Goal: Task Accomplishment & Management: Complete application form

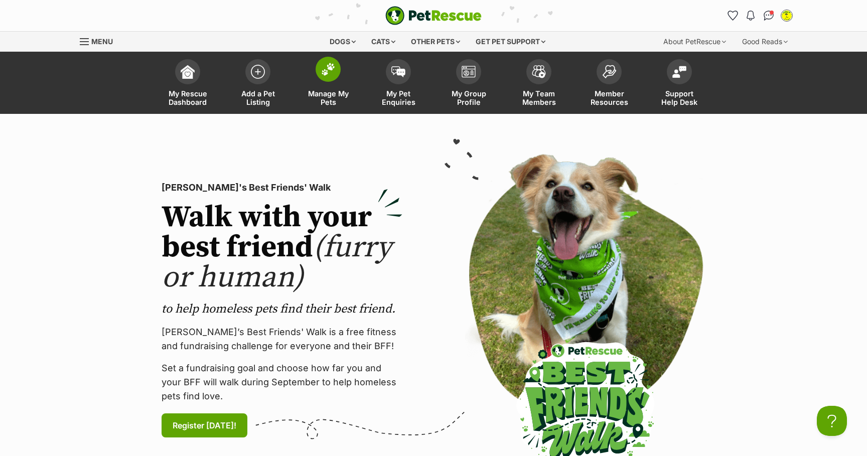
click at [332, 75] on img at bounding box center [328, 69] width 14 height 13
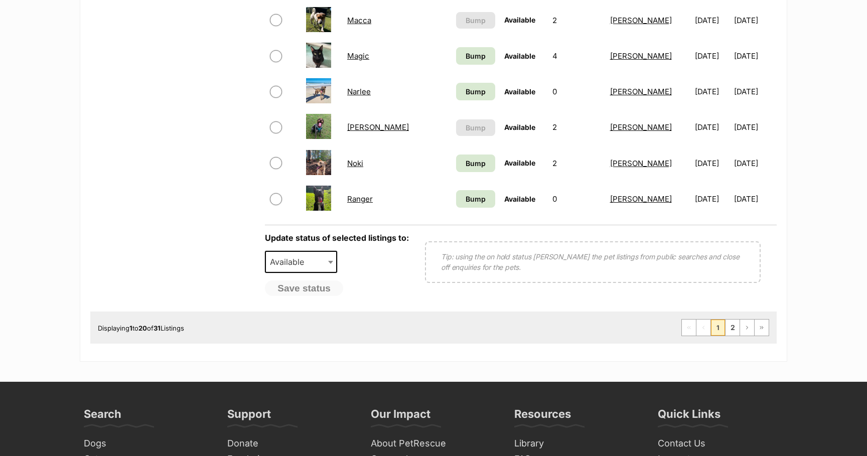
scroll to position [770, 0]
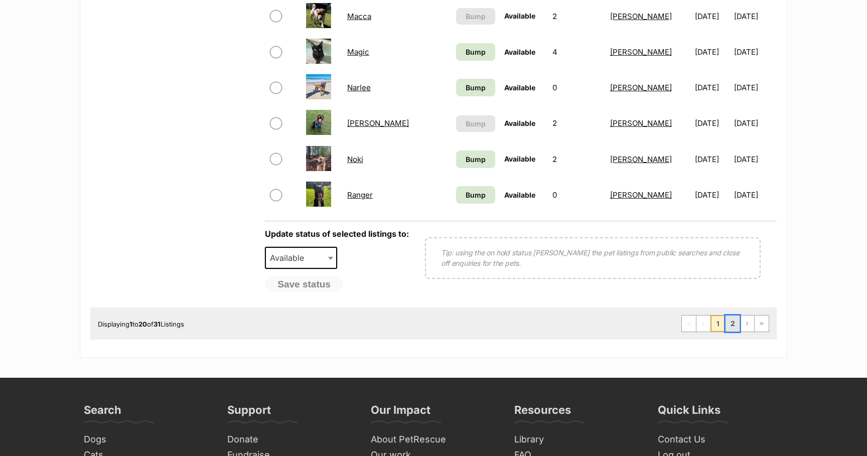
click at [732, 326] on link "2" at bounding box center [733, 324] width 14 height 16
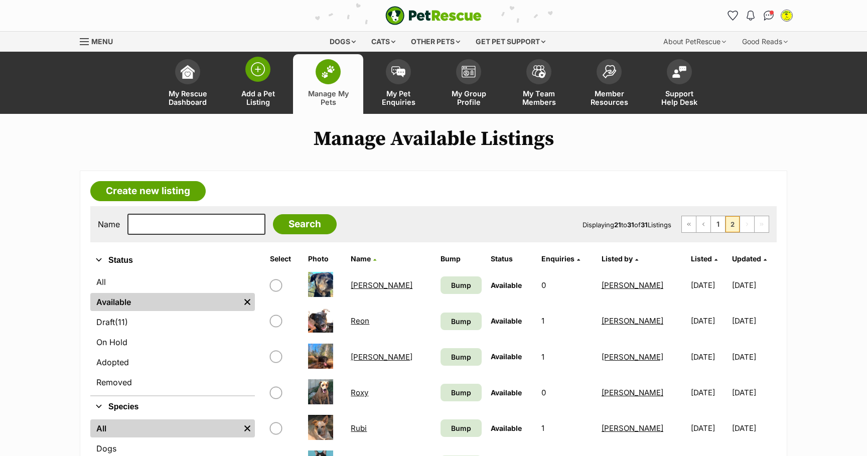
click at [261, 70] on img at bounding box center [258, 69] width 14 height 14
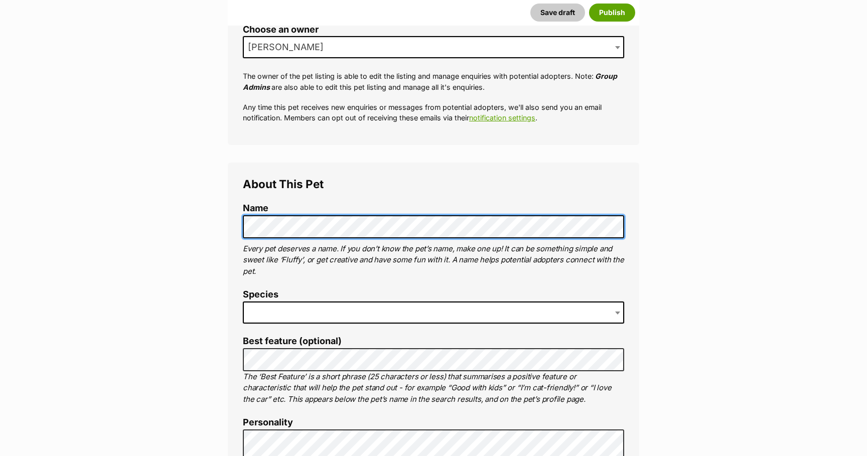
scroll to position [259, 0]
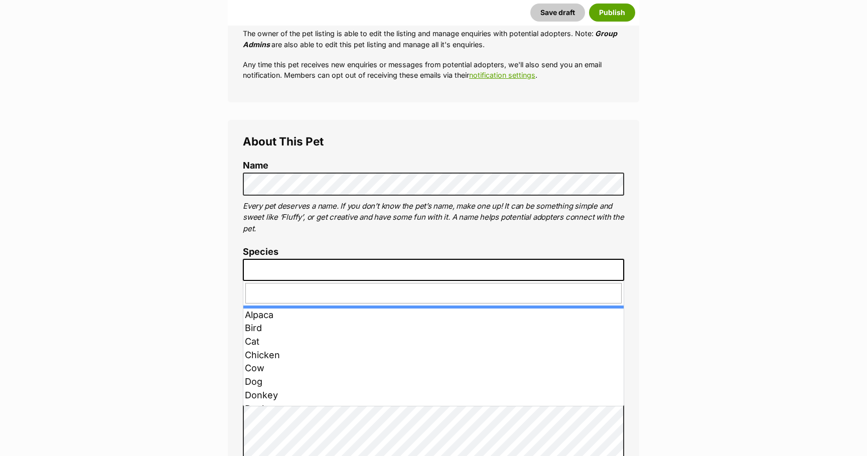
click at [424, 269] on span at bounding box center [433, 270] width 381 height 22
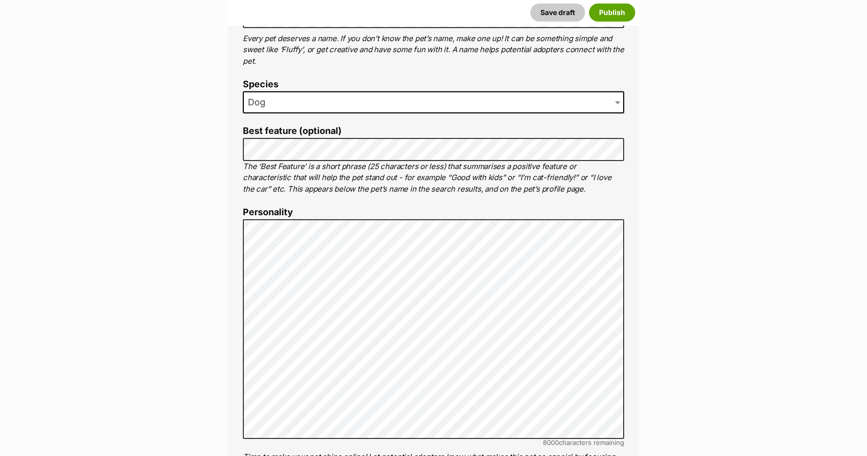
scroll to position [436, 0]
